Goal: Transaction & Acquisition: Purchase product/service

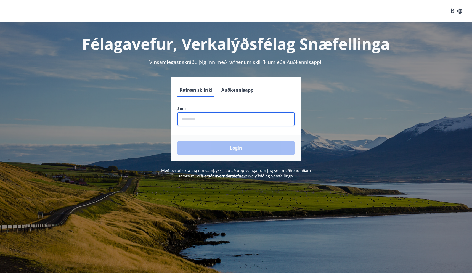
click at [202, 123] on input "phone" at bounding box center [236, 119] width 117 height 14
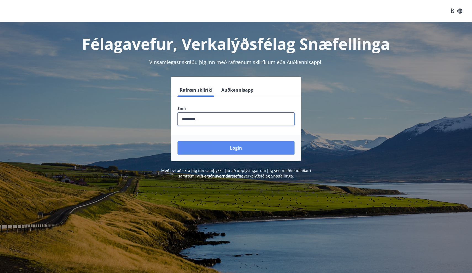
type input "********"
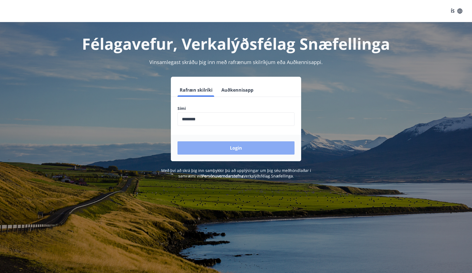
click at [225, 151] on button "Login" at bounding box center [236, 147] width 117 height 13
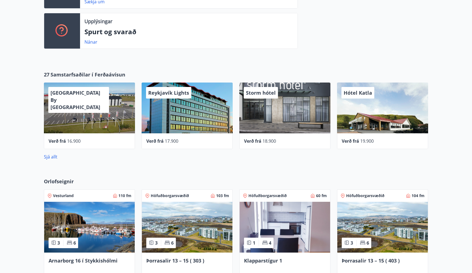
scroll to position [216, 0]
click at [51, 157] on link "Sjá allt" at bounding box center [51, 157] width 14 height 6
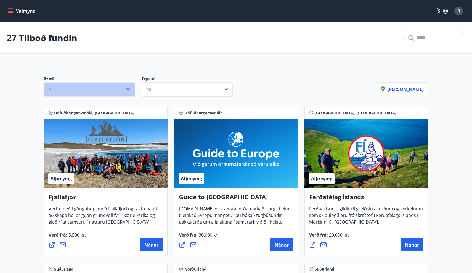
click at [108, 87] on button "Allt" at bounding box center [89, 89] width 91 height 14
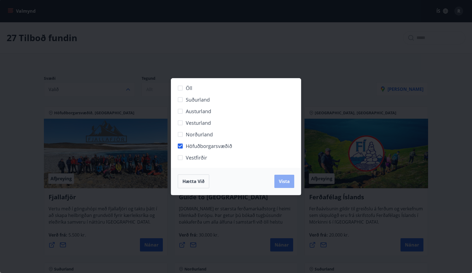
click at [284, 183] on span "Vista" at bounding box center [284, 181] width 11 height 6
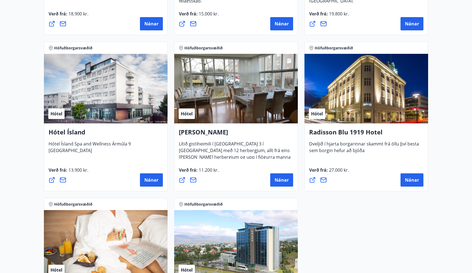
scroll to position [394, 0]
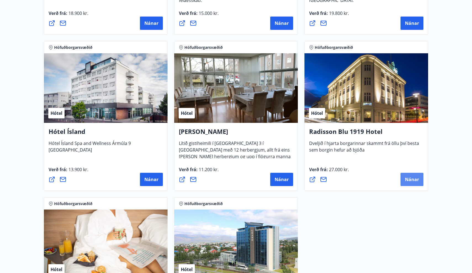
click at [413, 179] on span "Nánar" at bounding box center [412, 179] width 14 height 6
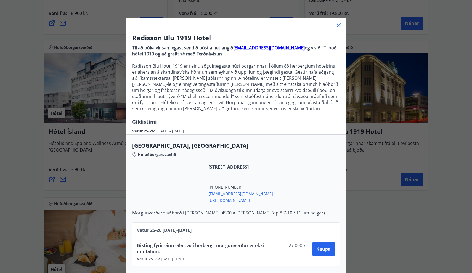
scroll to position [15, 0]
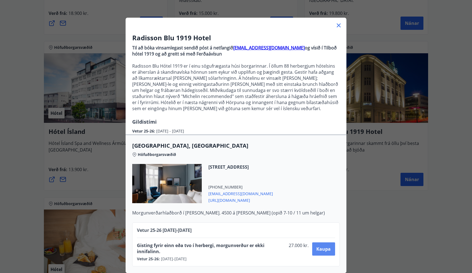
click at [324, 248] on span "Kaupa" at bounding box center [323, 249] width 14 height 6
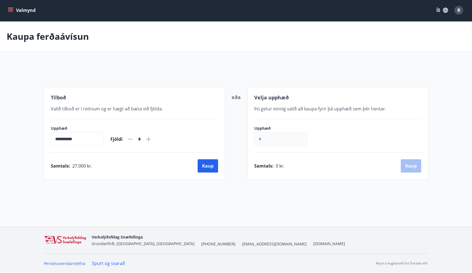
scroll to position [1, 0]
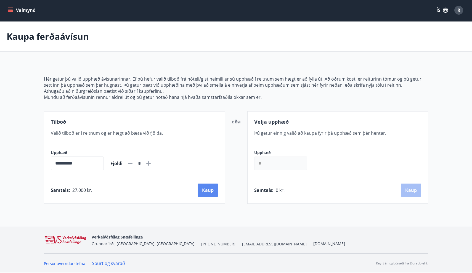
click at [213, 194] on button "Kaup" at bounding box center [208, 190] width 20 height 13
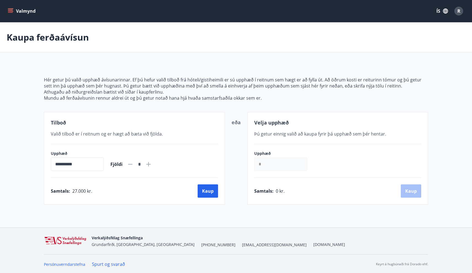
scroll to position [1, 0]
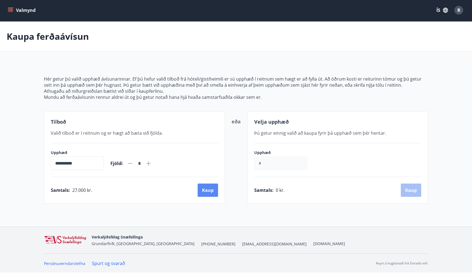
click at [211, 191] on button "Kaup" at bounding box center [208, 190] width 20 height 13
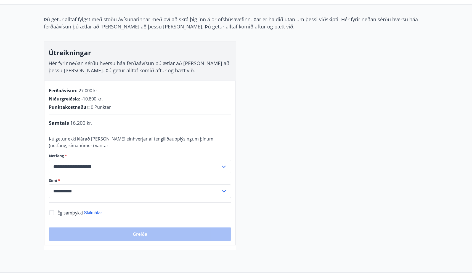
scroll to position [46, 0]
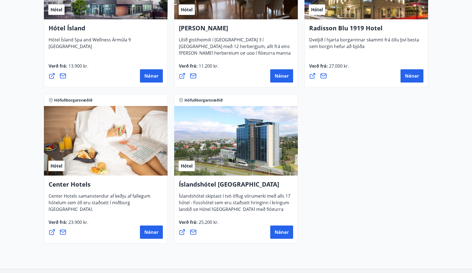
scroll to position [508, 0]
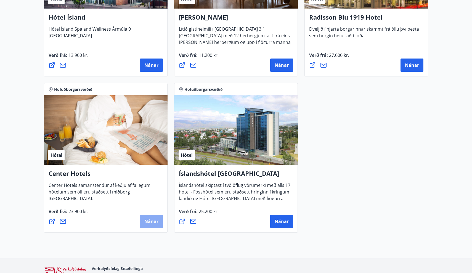
click at [152, 222] on span "Nánar" at bounding box center [151, 221] width 14 height 6
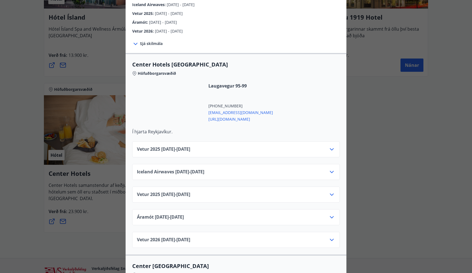
scroll to position [141, 0]
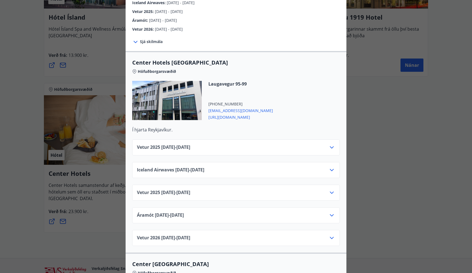
click at [241, 144] on div "Vetur 2025 01.10.25 - 05.11.25" at bounding box center [236, 149] width 198 height 11
click at [330, 144] on icon at bounding box center [332, 147] width 7 height 7
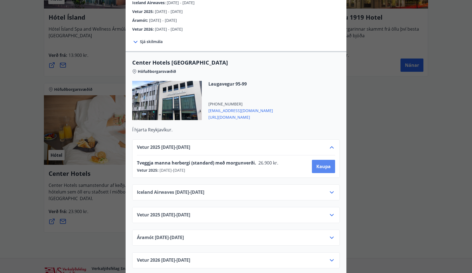
click at [323, 163] on span "Kaupa" at bounding box center [323, 166] width 14 height 6
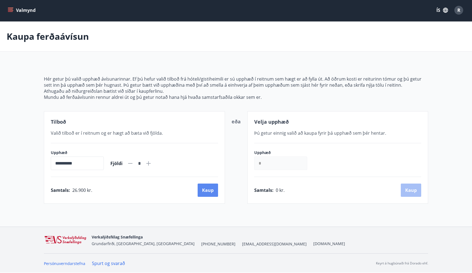
click at [205, 189] on button "Kaup" at bounding box center [208, 190] width 20 height 13
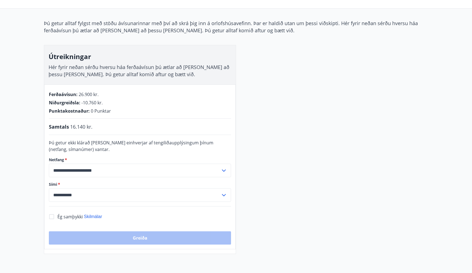
scroll to position [46, 0]
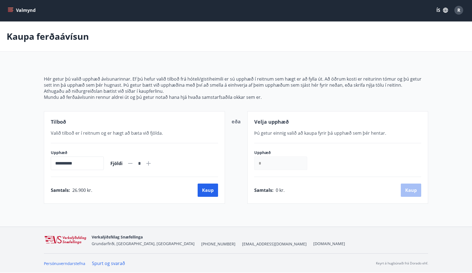
scroll to position [1, 0]
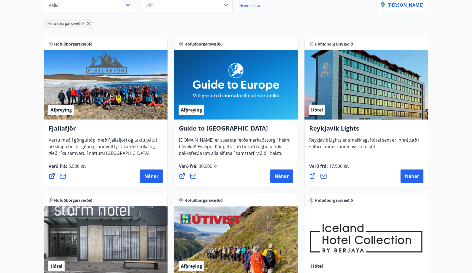
scroll to position [85, 0]
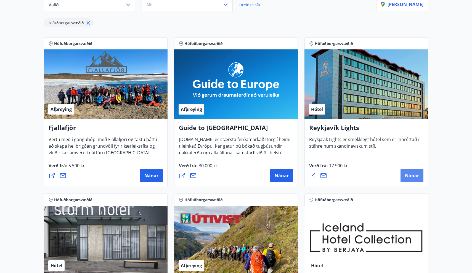
click at [411, 176] on span "Nánar" at bounding box center [412, 176] width 14 height 6
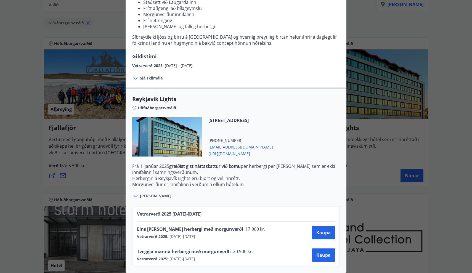
scroll to position [84, 0]
click at [317, 256] on span "Kaupa" at bounding box center [323, 255] width 14 height 6
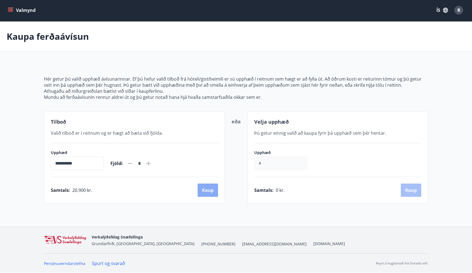
click at [209, 192] on button "Kaup" at bounding box center [208, 190] width 20 height 13
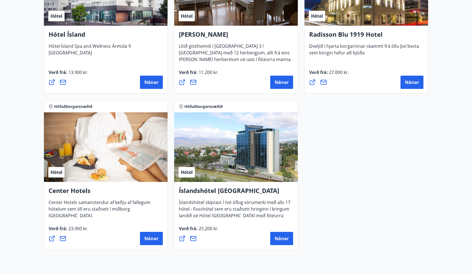
scroll to position [492, 0]
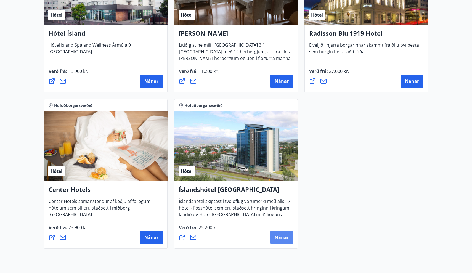
click at [281, 240] on span "Nánar" at bounding box center [282, 237] width 14 height 6
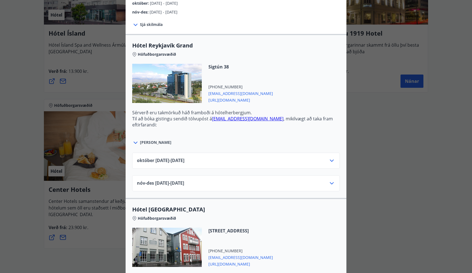
scroll to position [153, 0]
click at [338, 161] on div "október 01.10.25 - 31.10.25" at bounding box center [236, 160] width 208 height 16
click at [331, 161] on icon at bounding box center [332, 160] width 7 height 7
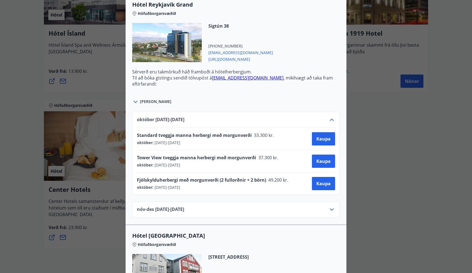
scroll to position [197, 0]
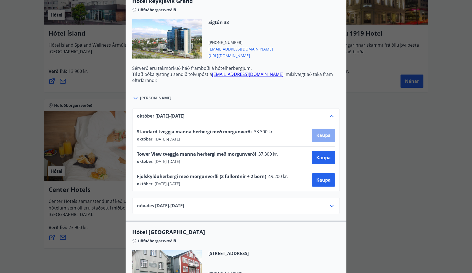
click at [323, 137] on span "Kaupa" at bounding box center [323, 135] width 14 height 6
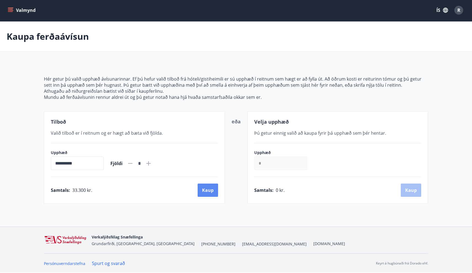
click at [213, 195] on button "Kaup" at bounding box center [208, 190] width 20 height 13
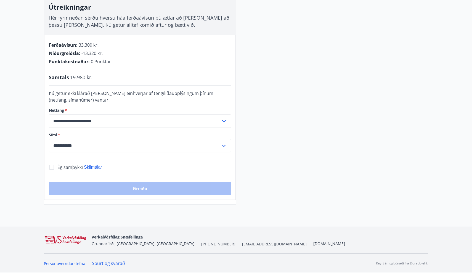
scroll to position [93, 0]
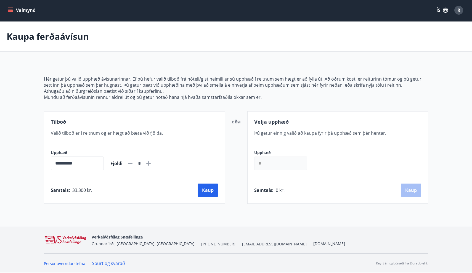
scroll to position [1, 0]
click at [212, 187] on button "Kaup" at bounding box center [208, 190] width 20 height 13
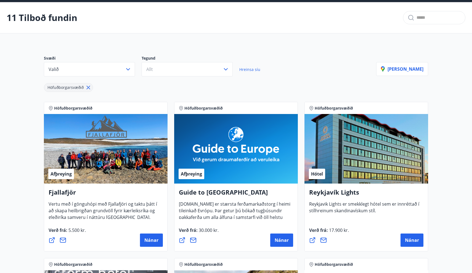
scroll to position [22, 0]
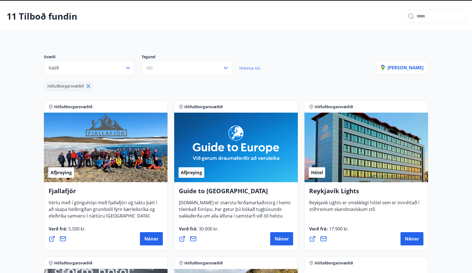
click at [298, 84] on div "Höfuðborgarsvæðið" at bounding box center [210, 82] width 332 height 15
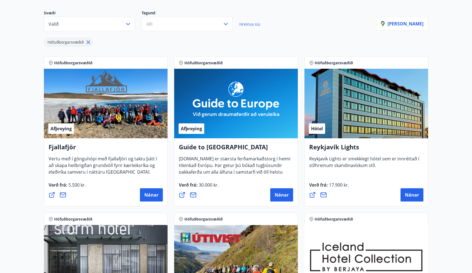
scroll to position [65, 0]
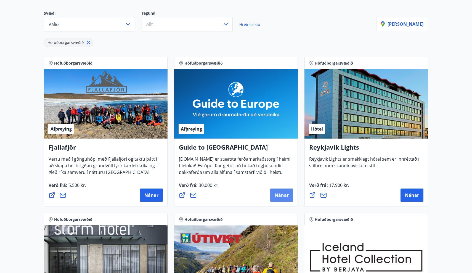
click at [279, 196] on span "Nánar" at bounding box center [282, 195] width 14 height 6
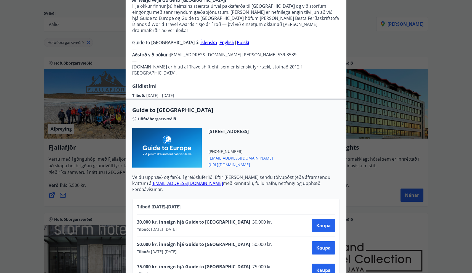
scroll to position [158, 0]
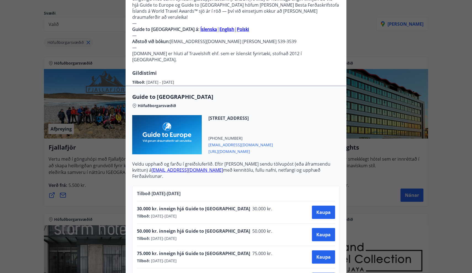
click at [394, 147] on div "Guide to Europe Notkunarleiðbeiningar: Til að nýta Ferðaávísun á guidetoeurope.…" at bounding box center [236, 136] width 472 height 273
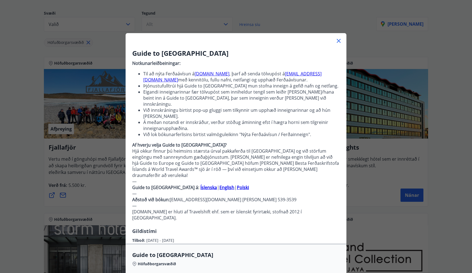
click at [446, 140] on div "Guide to Europe Notkunarleiðbeiningar: Til að nýta Ferðaávísun á guidetoeurope.…" at bounding box center [236, 136] width 472 height 273
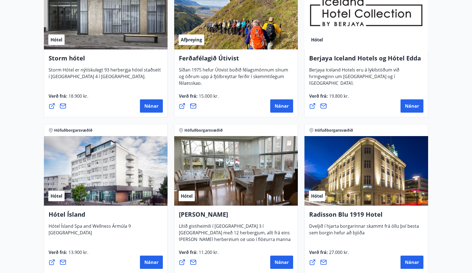
scroll to position [306, 0]
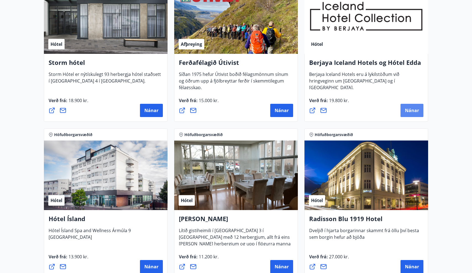
click at [414, 112] on span "Nánar" at bounding box center [412, 110] width 14 height 6
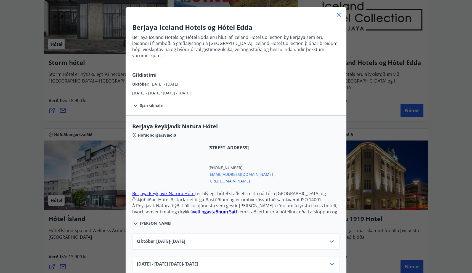
scroll to position [26, 0]
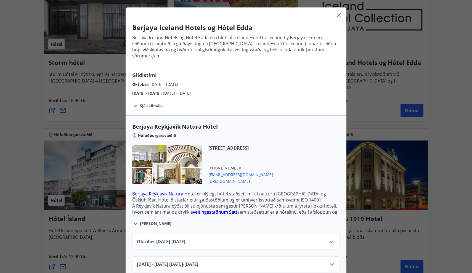
click at [407, 90] on div "Berjaya Iceland Hotels og Hótel Edda Berjaya Iceland Hotels og Hótel Edda eru h…" at bounding box center [236, 110] width 472 height 273
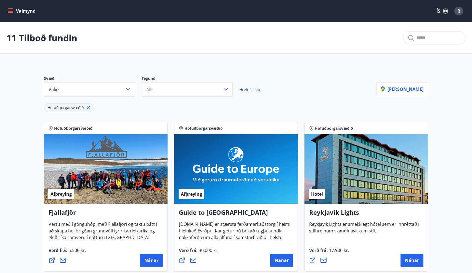
scroll to position [0, 0]
click at [90, 107] on icon at bounding box center [88, 108] width 6 height 6
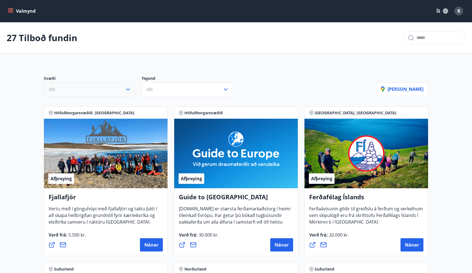
click at [118, 92] on button "Allt" at bounding box center [89, 89] width 91 height 14
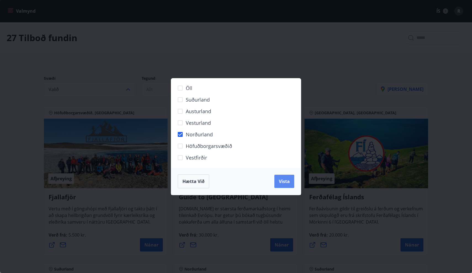
click at [284, 180] on span "Vista" at bounding box center [284, 181] width 11 height 6
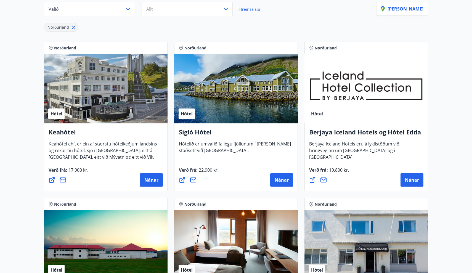
scroll to position [81, 0]
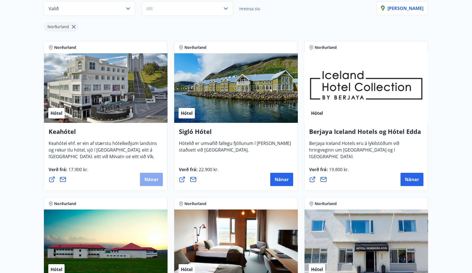
click at [154, 181] on span "Nánar" at bounding box center [151, 179] width 14 height 6
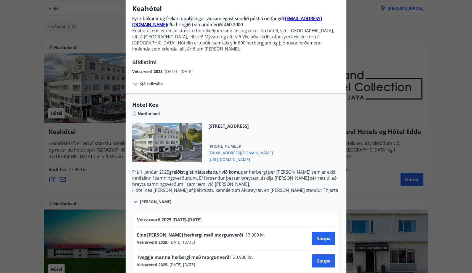
scroll to position [44, 0]
click at [323, 258] on span "Kaupa" at bounding box center [323, 261] width 14 height 6
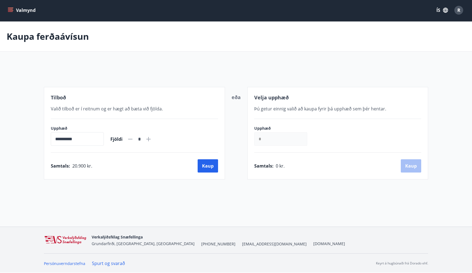
scroll to position [1, 0]
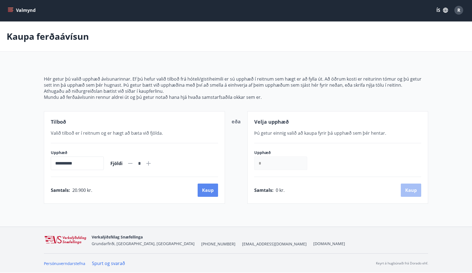
click at [208, 194] on button "Kaup" at bounding box center [208, 190] width 20 height 13
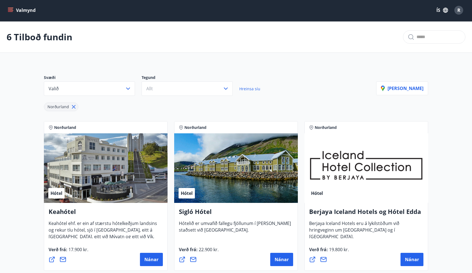
click at [433, 152] on div "Norðurland Hótel Keahótel Keahótel ehf. er ein af stærstu hótelkeðjum landsins …" at bounding box center [236, 274] width 398 height 313
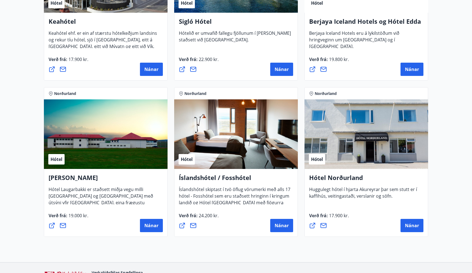
scroll to position [191, 0]
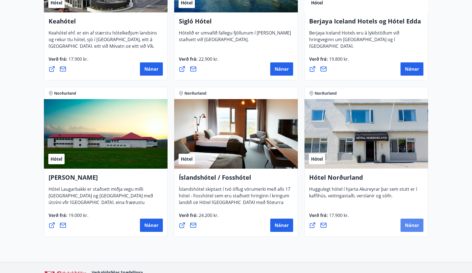
click at [412, 227] on span "Nánar" at bounding box center [412, 225] width 14 height 6
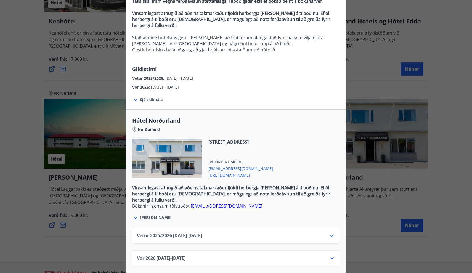
scroll to position [68, 0]
click at [270, 236] on div "Vetur 2025/2026 01.10.25 - 31.01.26" at bounding box center [236, 238] width 198 height 11
click at [332, 235] on icon at bounding box center [332, 236] width 7 height 7
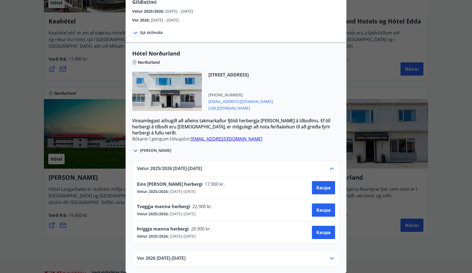
scroll to position [135, 0]
click at [324, 213] on span "Kaupa" at bounding box center [323, 210] width 14 height 6
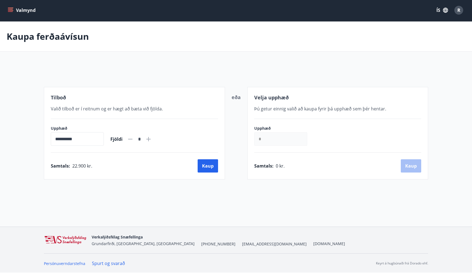
scroll to position [1, 0]
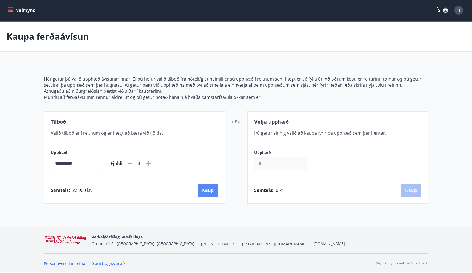
click at [213, 190] on button "Kaup" at bounding box center [208, 190] width 20 height 13
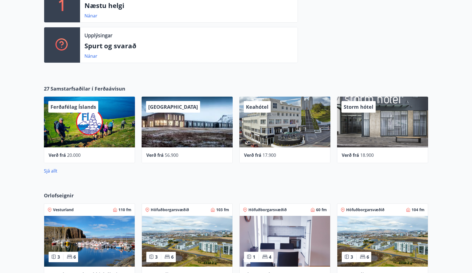
scroll to position [243, 0]
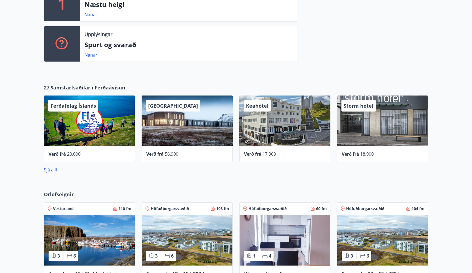
click at [185, 125] on div "[GEOGRAPHIC_DATA]" at bounding box center [187, 121] width 91 height 51
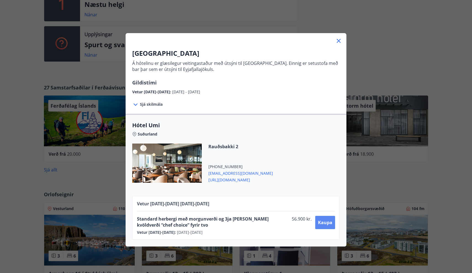
click at [323, 224] on span "Kaupa" at bounding box center [325, 223] width 14 height 6
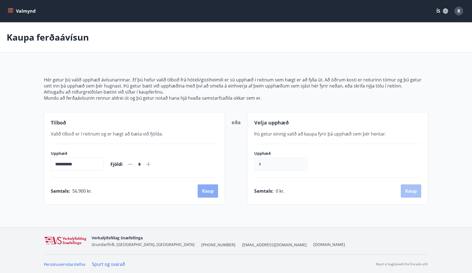
click at [210, 194] on button "Kaup" at bounding box center [208, 190] width 20 height 13
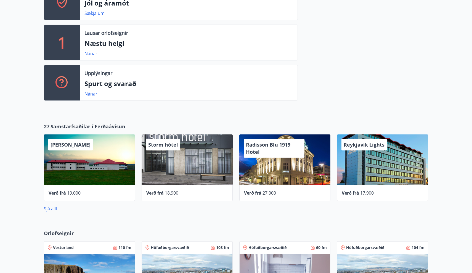
scroll to position [205, 0]
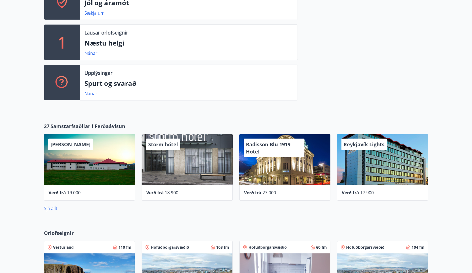
click at [49, 210] on link "Sjá allt" at bounding box center [51, 208] width 14 height 6
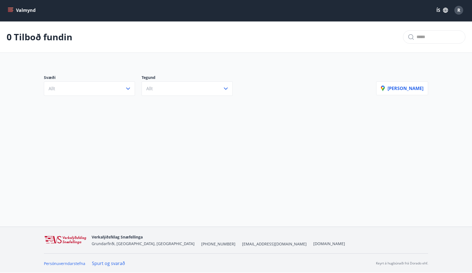
scroll to position [1, 0]
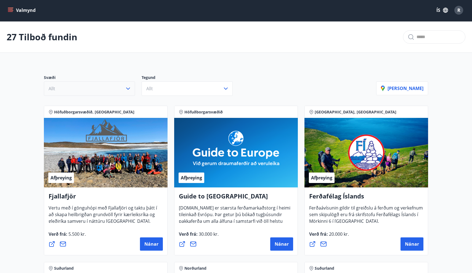
click at [122, 90] on button "Allt" at bounding box center [89, 88] width 91 height 14
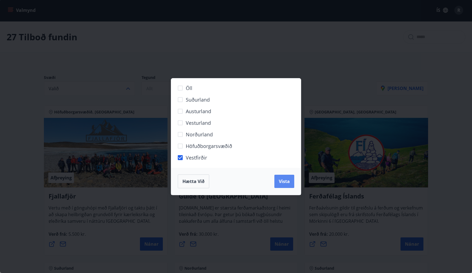
click at [289, 182] on span "Vista" at bounding box center [284, 181] width 11 height 6
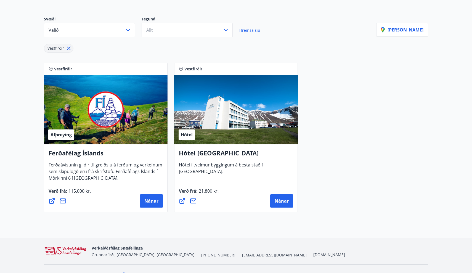
scroll to position [60, 0]
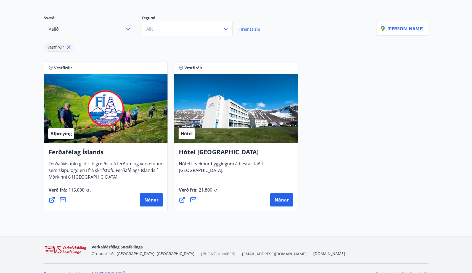
click at [116, 28] on button "Valið" at bounding box center [89, 29] width 91 height 14
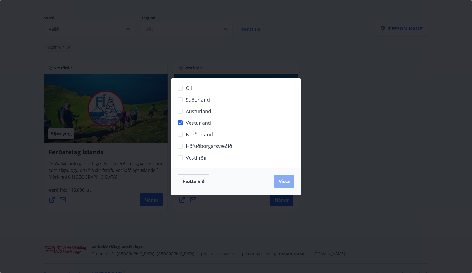
click at [291, 177] on button "Vista" at bounding box center [284, 181] width 20 height 13
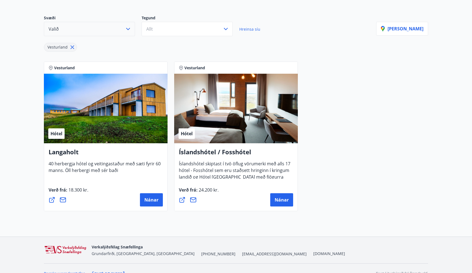
click at [93, 29] on button "Valið" at bounding box center [89, 29] width 91 height 14
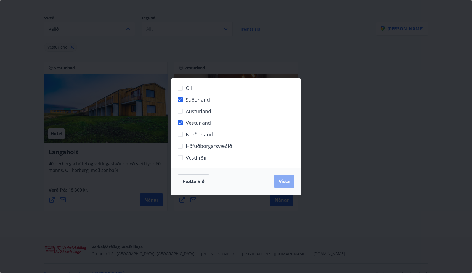
click at [286, 183] on span "Vista" at bounding box center [284, 181] width 11 height 6
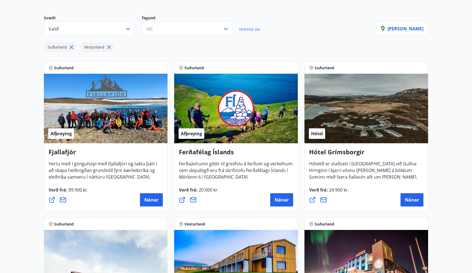
click at [109, 46] on icon at bounding box center [109, 48] width 4 height 4
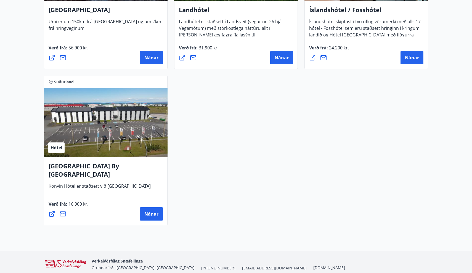
scroll to position [523, 0]
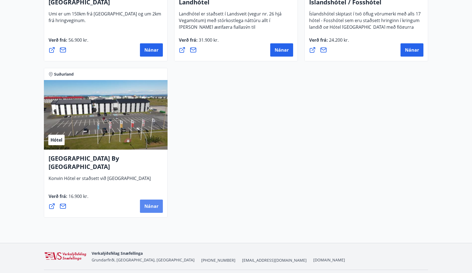
click at [150, 207] on span "Nánar" at bounding box center [151, 206] width 14 height 6
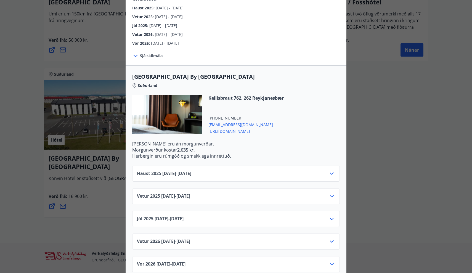
scroll to position [84, 0]
click at [224, 216] on div "Jól [PHONE_NUMBER][DATE] - [DATE]" at bounding box center [236, 221] width 198 height 11
click at [332, 193] on icon at bounding box center [332, 196] width 7 height 7
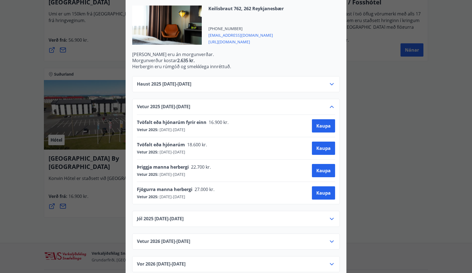
scroll to position [173, 0]
click at [334, 216] on icon at bounding box center [332, 219] width 7 height 7
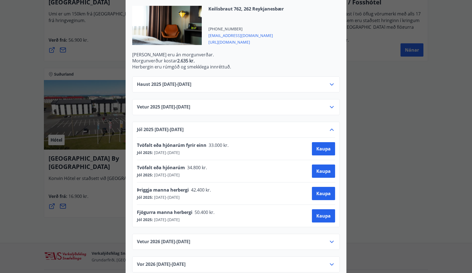
scroll to position [0, 0]
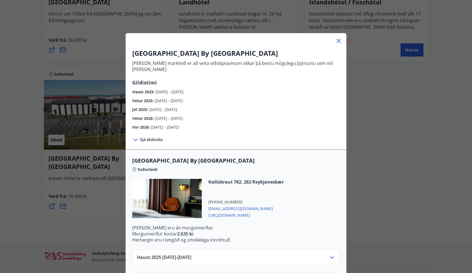
click at [22, 176] on div "[GEOGRAPHIC_DATA] By [GEOGRAPHIC_DATA] [PERSON_NAME] markmið er að veita viðski…" at bounding box center [236, 136] width 472 height 273
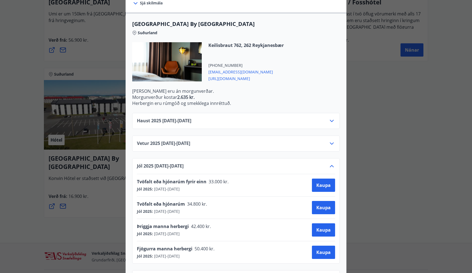
scroll to position [138, 0]
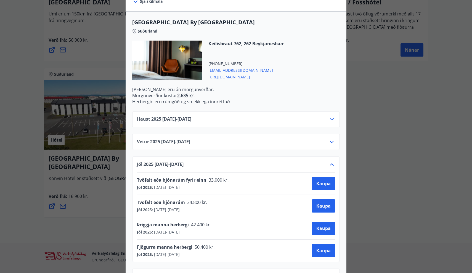
click at [210, 116] on div "Haust [PHONE_NUMBER][DATE] - [DATE]" at bounding box center [236, 121] width 198 height 11
click at [333, 118] on icon at bounding box center [332, 119] width 4 height 2
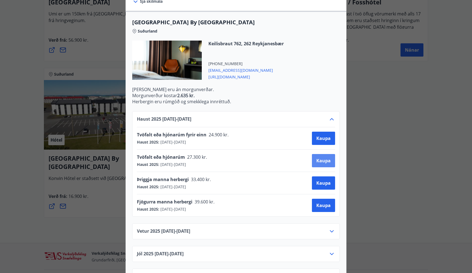
click at [321, 158] on span "Kaupa" at bounding box center [323, 161] width 14 height 6
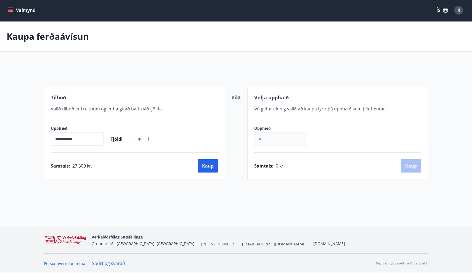
scroll to position [1, 0]
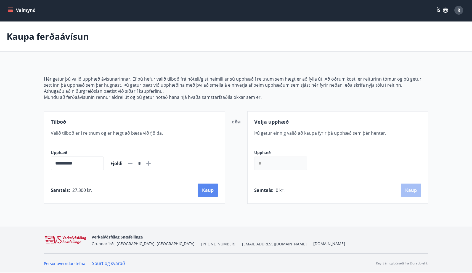
click at [210, 191] on button "Kaup" at bounding box center [208, 190] width 20 height 13
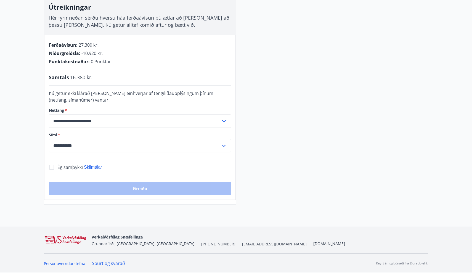
scroll to position [93, 0]
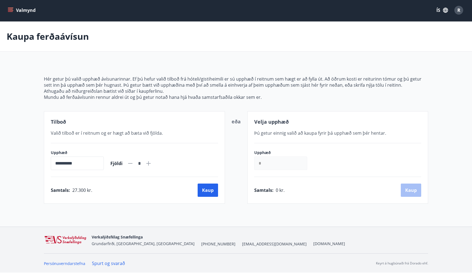
scroll to position [1, 0]
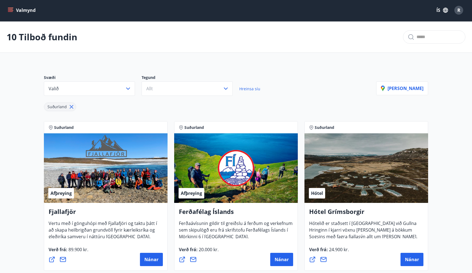
click at [70, 106] on icon at bounding box center [72, 107] width 4 height 4
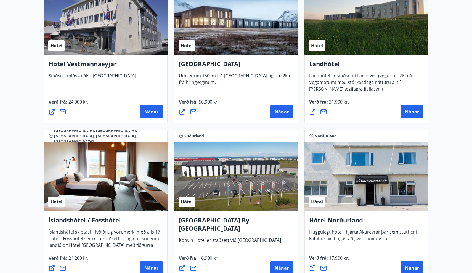
scroll to position [1230, 0]
